Goal: Transaction & Acquisition: Purchase product/service

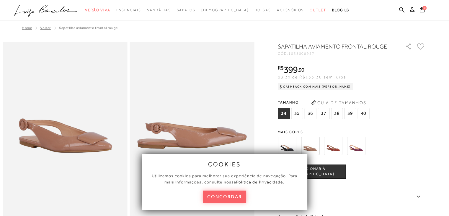
click at [235, 196] on button "concordar" at bounding box center [225, 196] width 44 height 12
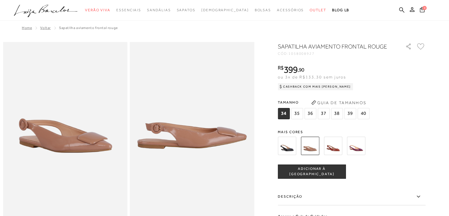
click at [324, 110] on span "37" at bounding box center [324, 113] width 12 height 11
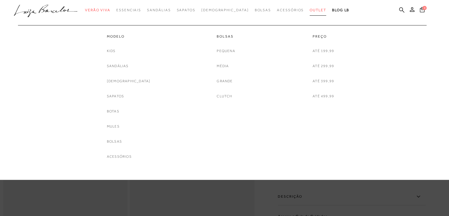
click at [310, 9] on span "Outlet" at bounding box center [318, 10] width 17 height 4
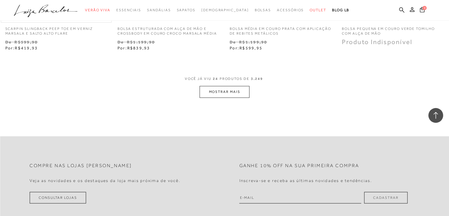
scroll to position [1250, 0]
click at [220, 93] on button "MOSTRAR MAIS" at bounding box center [225, 92] width 50 height 12
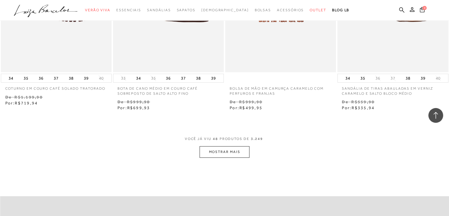
scroll to position [2461, 0]
click at [235, 149] on button "MOSTRAR MAIS" at bounding box center [225, 152] width 50 height 12
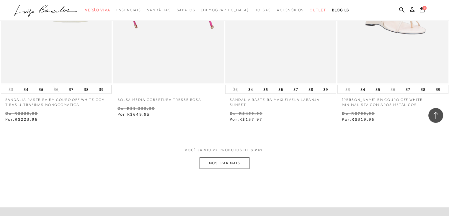
scroll to position [3717, 0]
click at [227, 162] on button "MOSTRAR MAIS" at bounding box center [225, 162] width 50 height 12
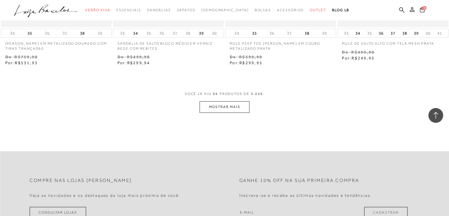
scroll to position [5035, 0]
click at [232, 101] on button "MOSTRAR MAIS" at bounding box center [225, 105] width 50 height 12
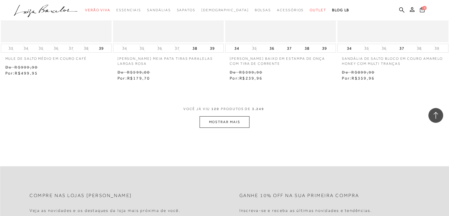
scroll to position [6286, 0]
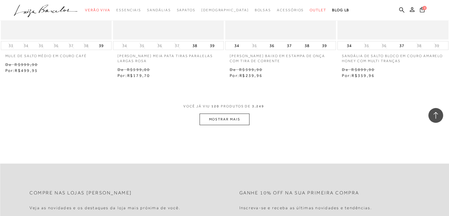
click at [235, 114] on button "MOSTRAR MAIS" at bounding box center [225, 119] width 50 height 12
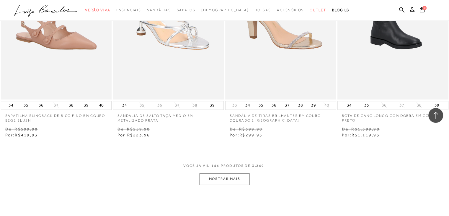
scroll to position [7495, 0]
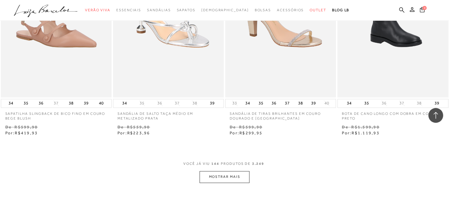
click at [232, 176] on button "MOSTRAR MAIS" at bounding box center [225, 177] width 50 height 12
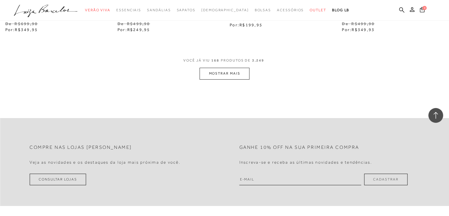
scroll to position [8870, 0]
click at [226, 71] on button "MOSTRAR MAIS" at bounding box center [225, 72] width 50 height 12
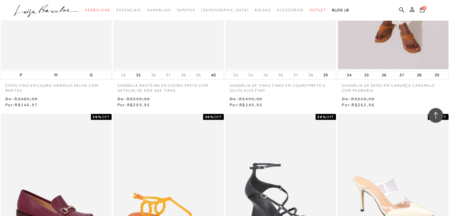
scroll to position [9006, 0]
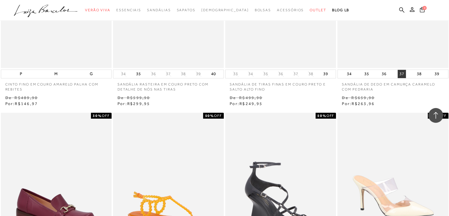
click at [401, 72] on button "37" at bounding box center [402, 74] width 8 height 8
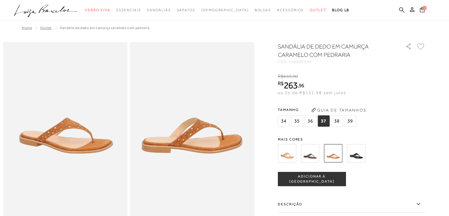
click at [315, 178] on span "ADICIONAR À [GEOGRAPHIC_DATA]" at bounding box center [311, 179] width 67 height 10
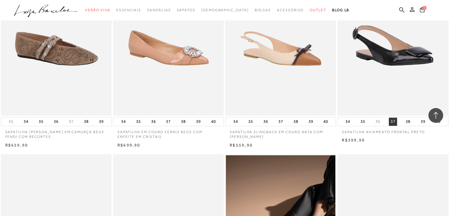
click at [394, 122] on button "37" at bounding box center [393, 121] width 8 height 8
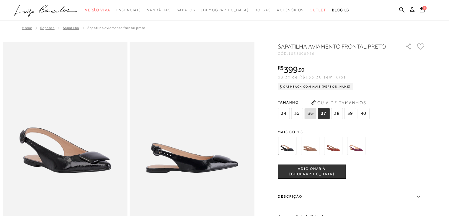
click at [312, 173] on span "ADICIONAR À [GEOGRAPHIC_DATA]" at bounding box center [311, 171] width 67 height 10
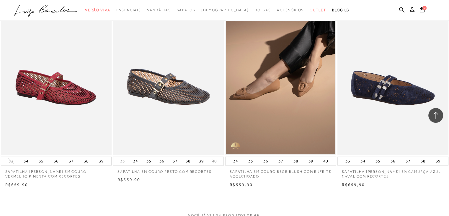
scroll to position [1077, 0]
click at [407, 162] on button "37" at bounding box center [408, 161] width 8 height 8
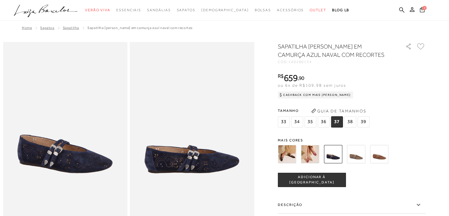
click at [336, 178] on span "ADICIONAR À [GEOGRAPHIC_DATA]" at bounding box center [311, 179] width 67 height 10
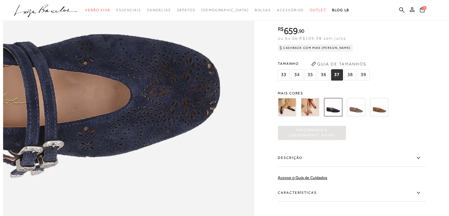
scroll to position [476, 0]
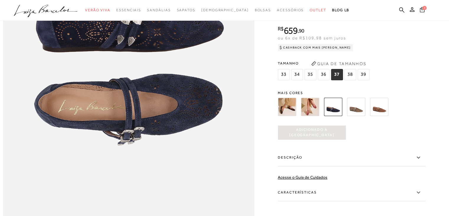
click at [422, 12] on button "3" at bounding box center [422, 11] width 8 height 8
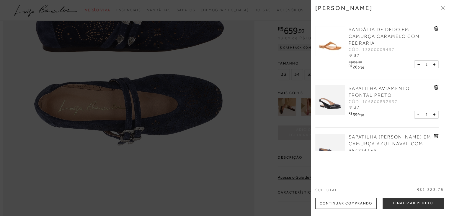
scroll to position [33, 0]
